Goal: Navigation & Orientation: Go to known website

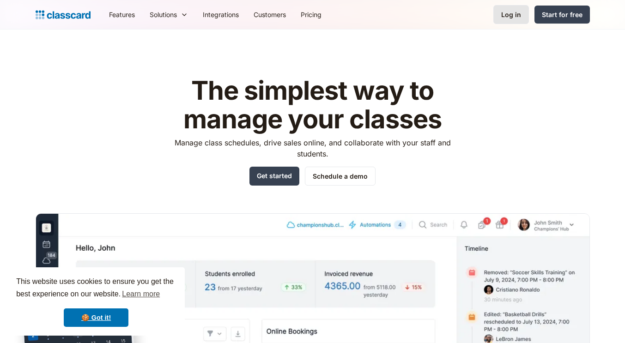
click at [516, 16] on div "Log in" at bounding box center [511, 15] width 20 height 10
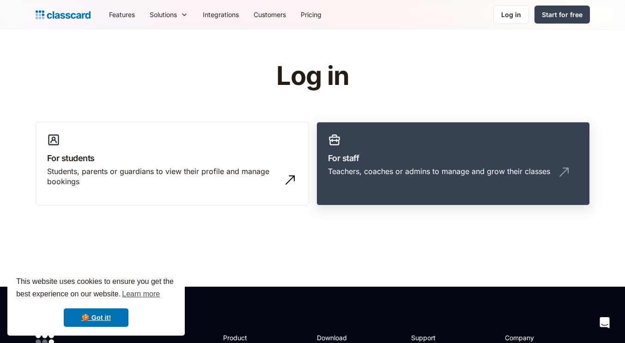
click at [362, 157] on h3 "For staff" at bounding box center [453, 158] width 250 height 12
